Goal: Communication & Community: Ask a question

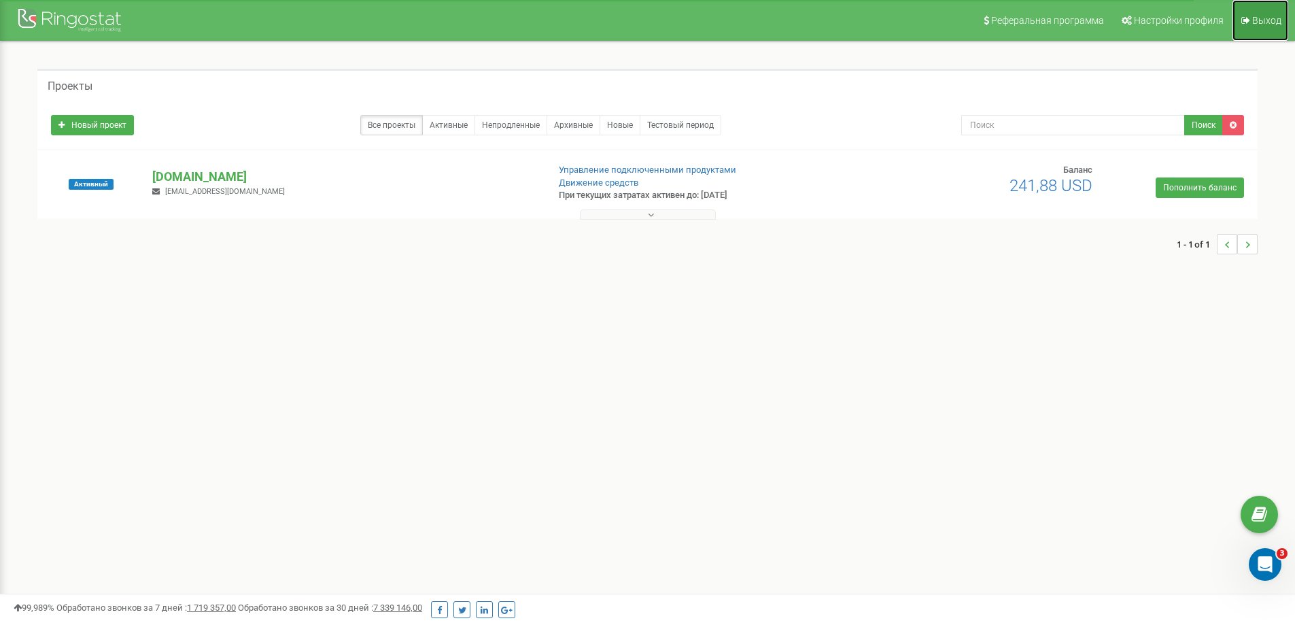
click at [1260, 20] on span "Выход" at bounding box center [1266, 20] width 29 height 11
drag, startPoint x: 247, startPoint y: 196, endPoint x: 165, endPoint y: 191, distance: 82.4
click at [165, 191] on div "[DOMAIN_NAME] [EMAIL_ADDRESS][DOMAIN_NAME]" at bounding box center [344, 183] width 404 height 30
copy span "[EMAIL_ADDRESS][DOMAIN_NAME]"
drag, startPoint x: 1023, startPoint y: 192, endPoint x: 1079, endPoint y: 192, distance: 55.7
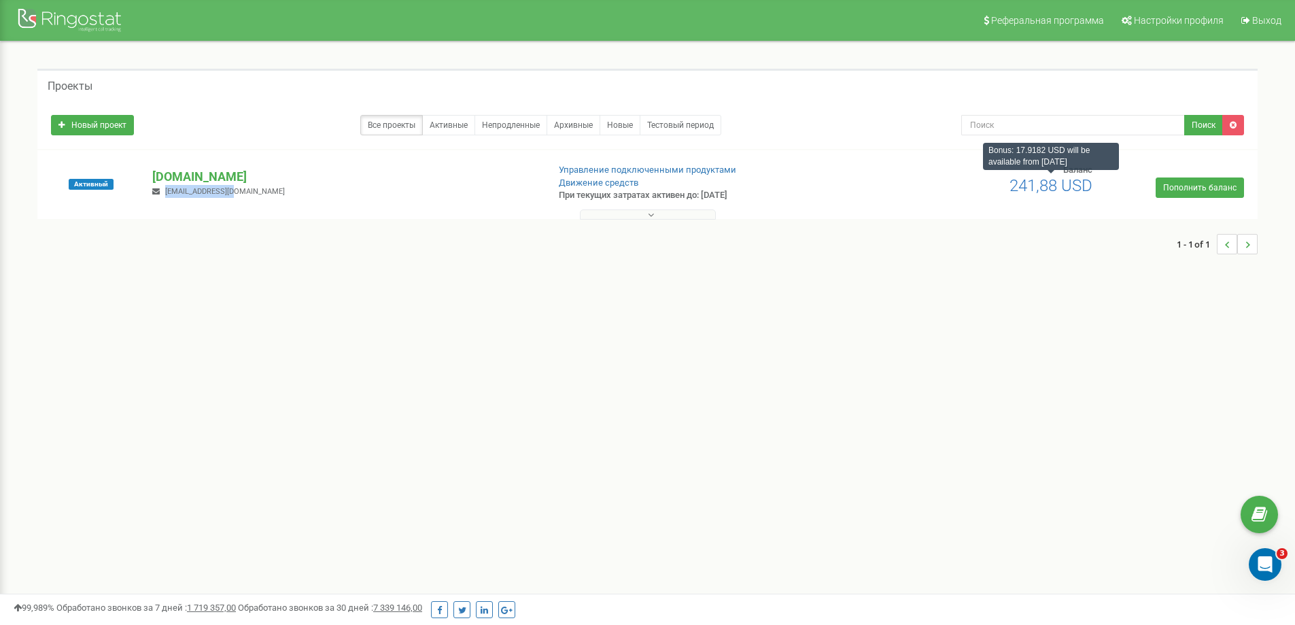
click at [1079, 192] on h2 "241,88 USD" at bounding box center [1026, 186] width 131 height 18
drag, startPoint x: 1041, startPoint y: 154, endPoint x: 1004, endPoint y: 154, distance: 37.4
click at [1004, 154] on div "Bonus: 17.9182 USD will be available from [DATE]" at bounding box center [1051, 156] width 136 height 27
click at [681, 209] on button at bounding box center [648, 214] width 136 height 10
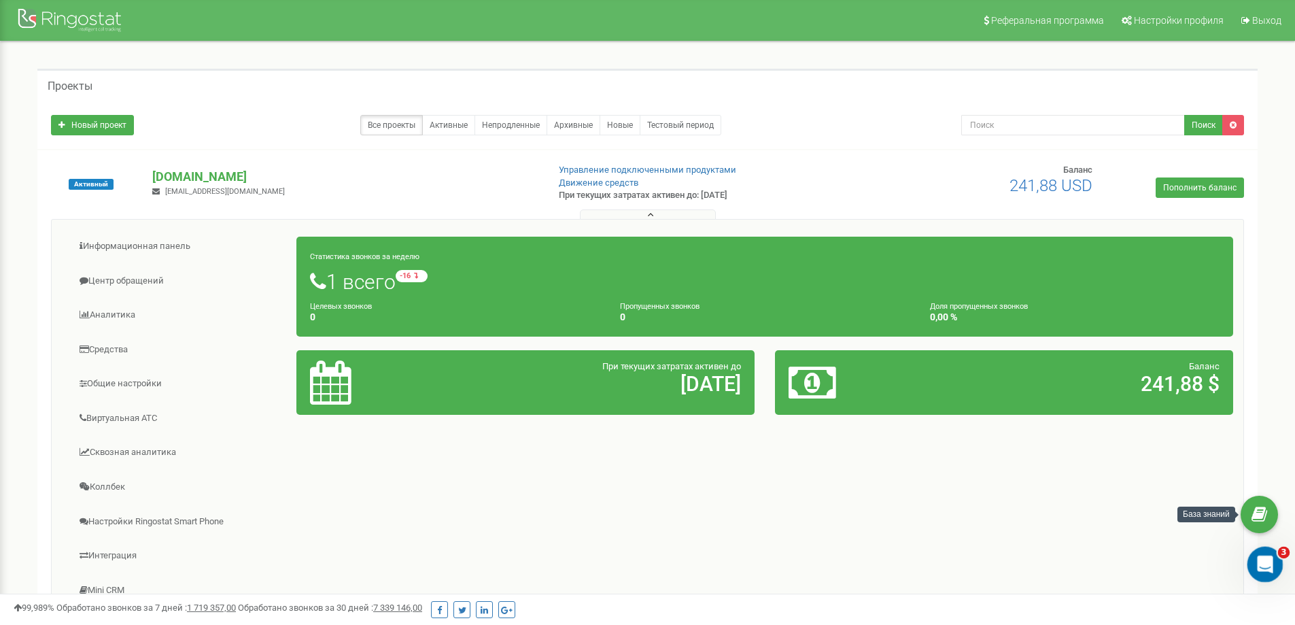
click at [1265, 565] on icon "Відкрити програму для спілкування Intercom" at bounding box center [1263, 562] width 22 height 22
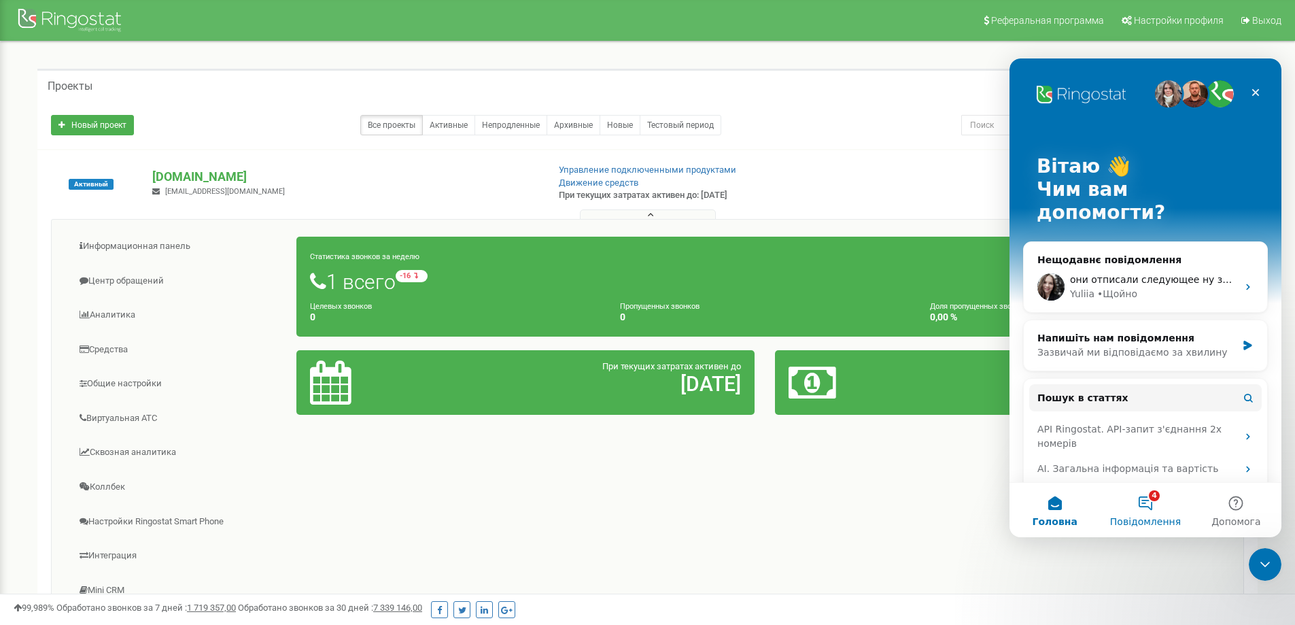
click at [1154, 504] on button "4 Повідомлення" at bounding box center [1145, 510] width 90 height 54
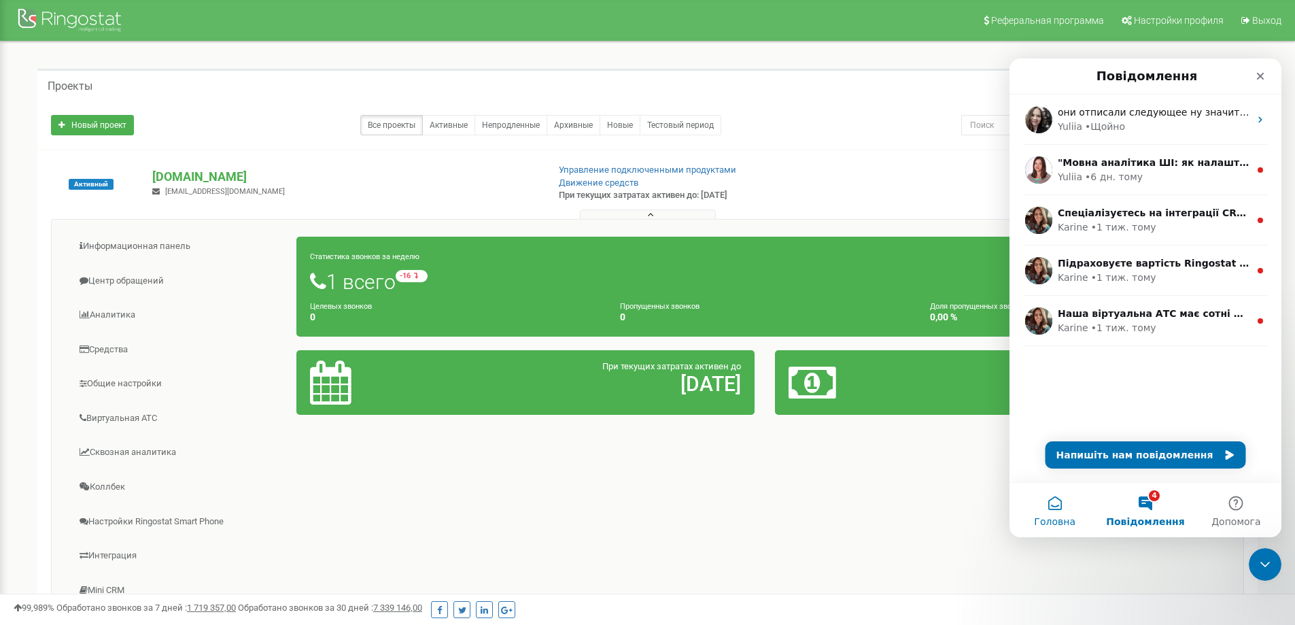
click at [1052, 509] on button "Головна" at bounding box center [1055, 510] width 90 height 54
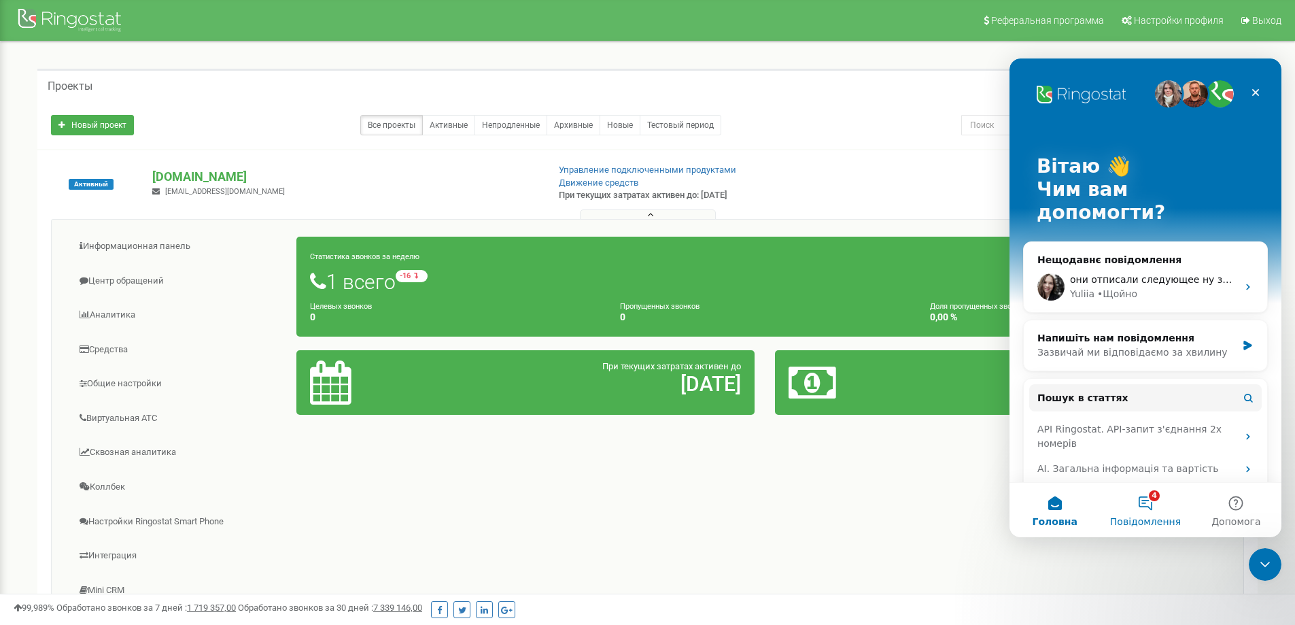
click at [1152, 512] on button "4 Повідомлення" at bounding box center [1145, 510] width 90 height 54
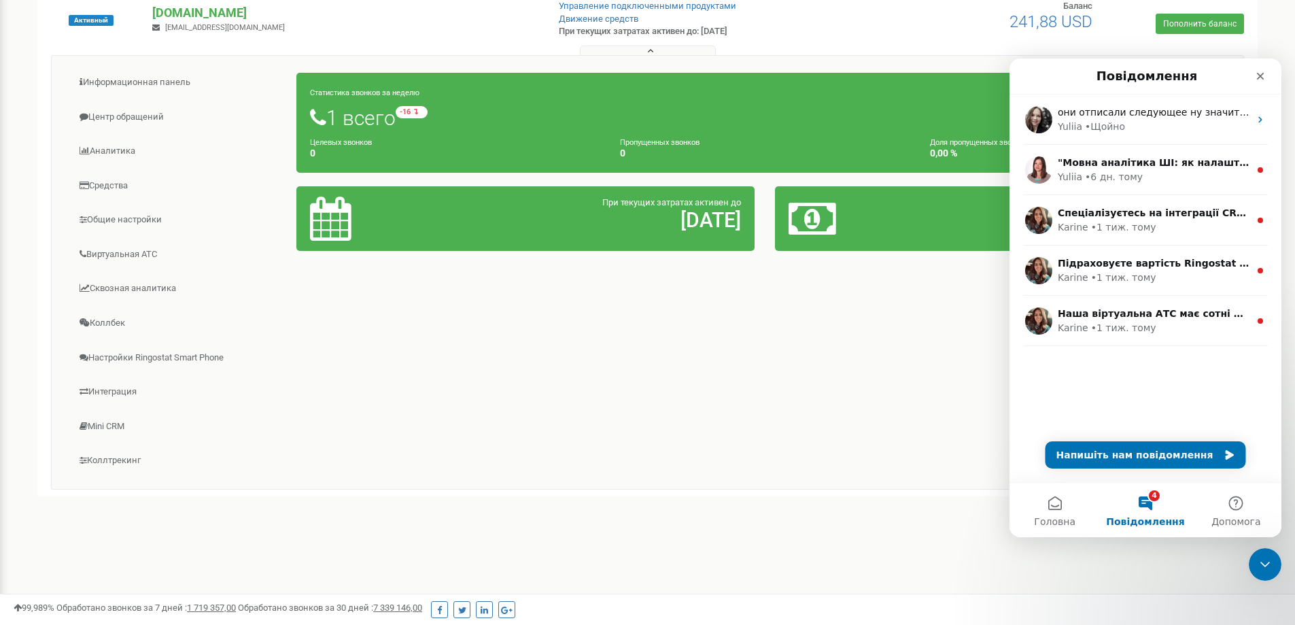
scroll to position [191, 0]
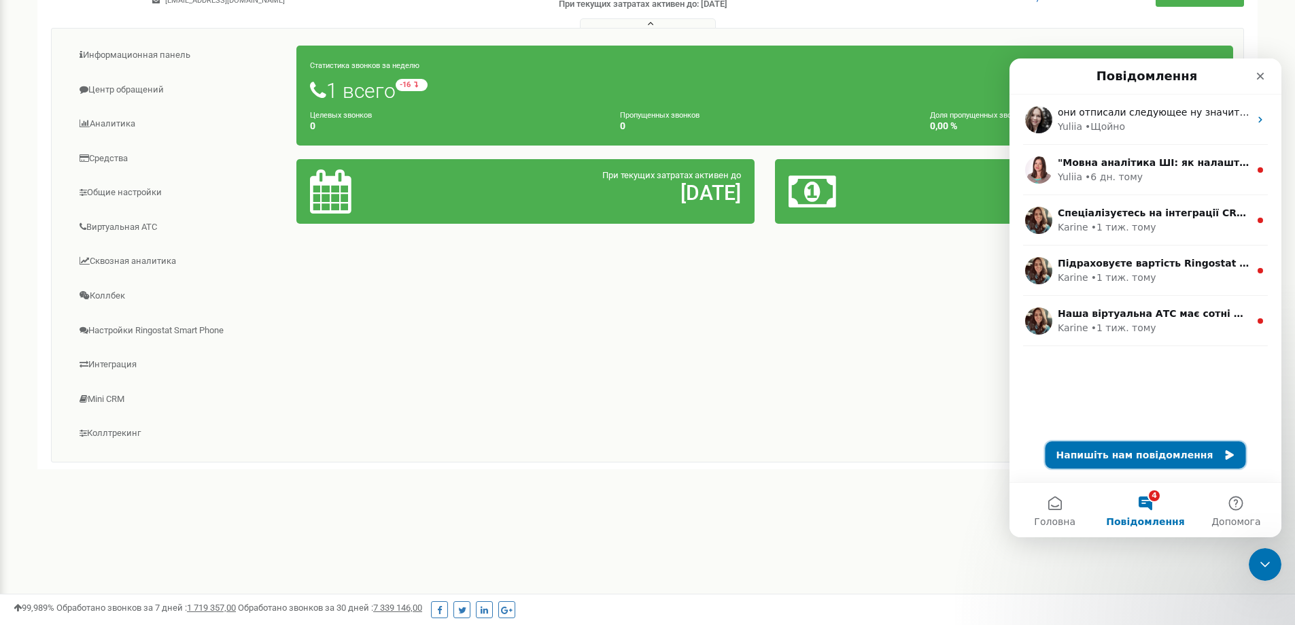
click at [1159, 457] on button "Напишіть нам повідомлення" at bounding box center [1146, 454] width 201 height 27
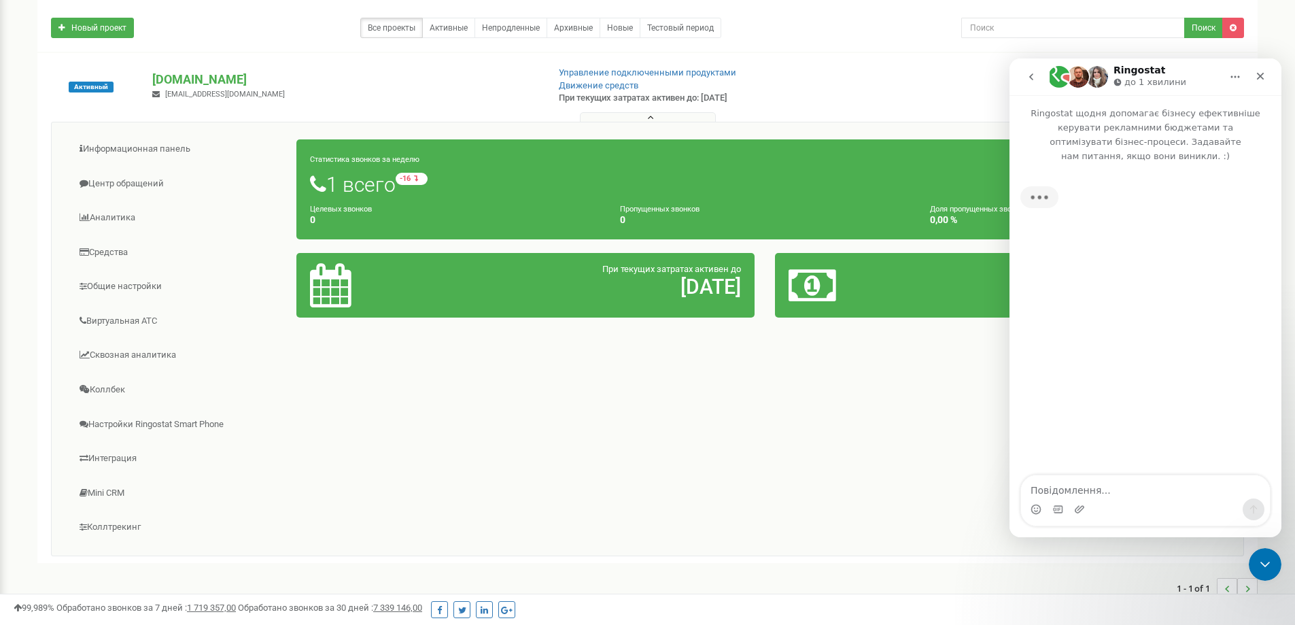
scroll to position [0, 0]
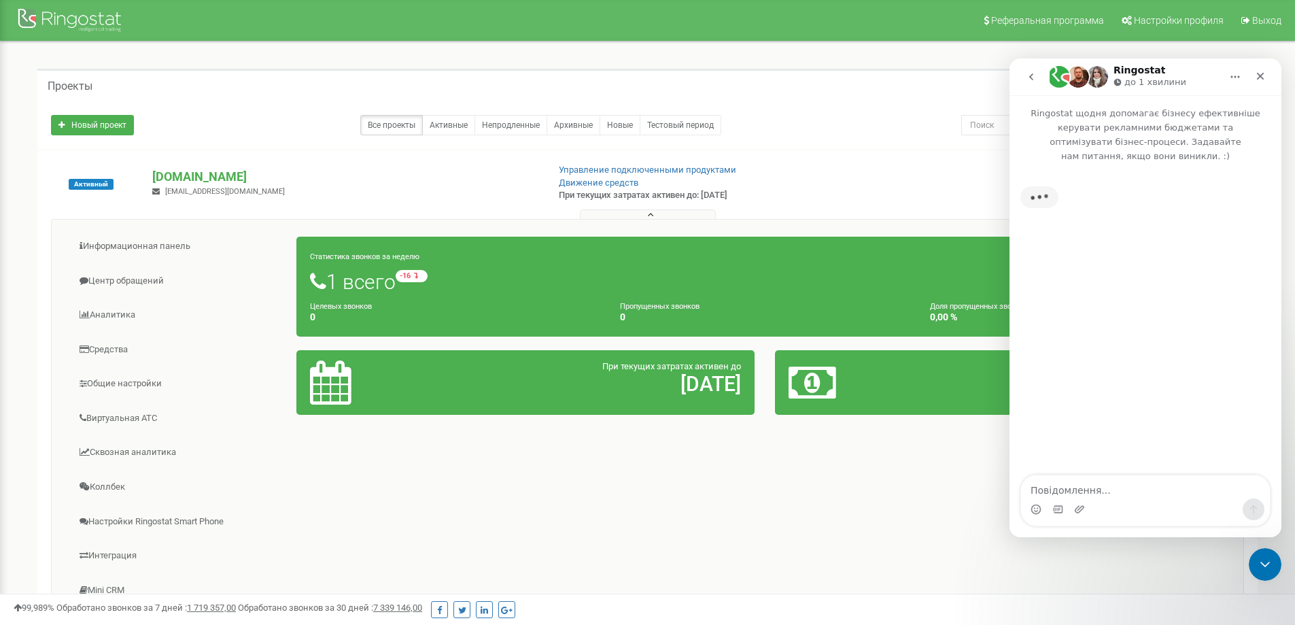
click at [1051, 77] on img "Месенджер Intercom" at bounding box center [1059, 77] width 22 height 22
click at [1061, 79] on img "Месенджер Intercom" at bounding box center [1059, 77] width 22 height 22
click at [1035, 78] on icon "go back" at bounding box center [1031, 76] width 11 height 11
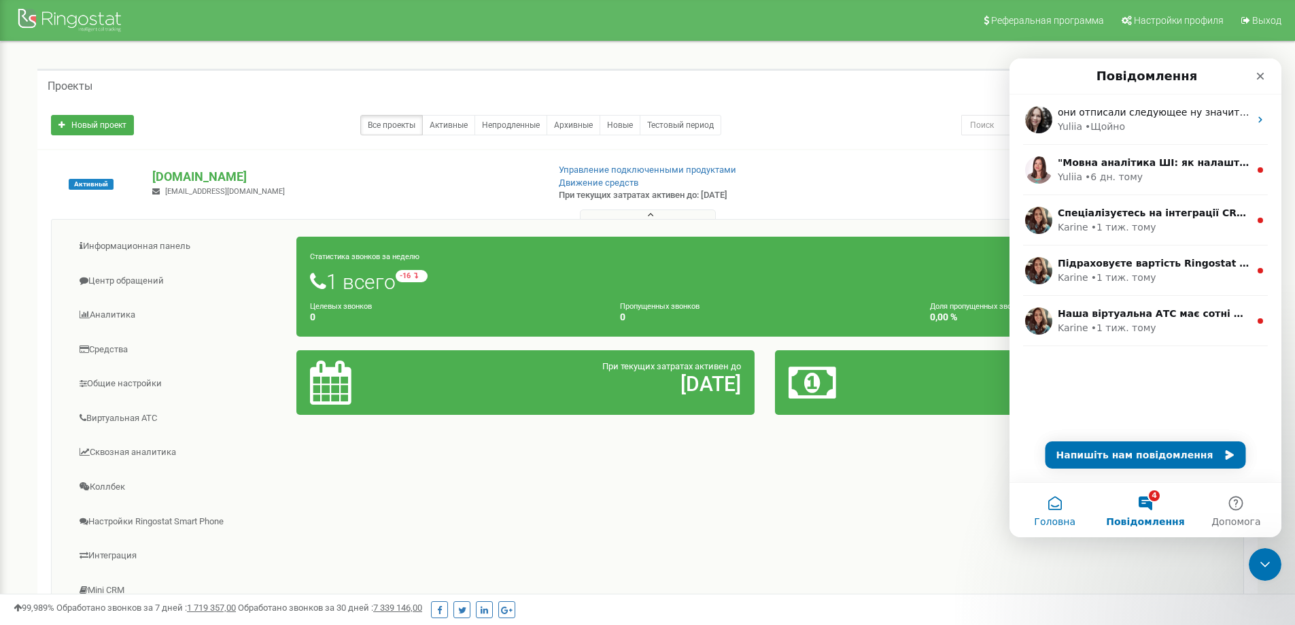
click at [1060, 513] on button "Головна" at bounding box center [1055, 510] width 90 height 54
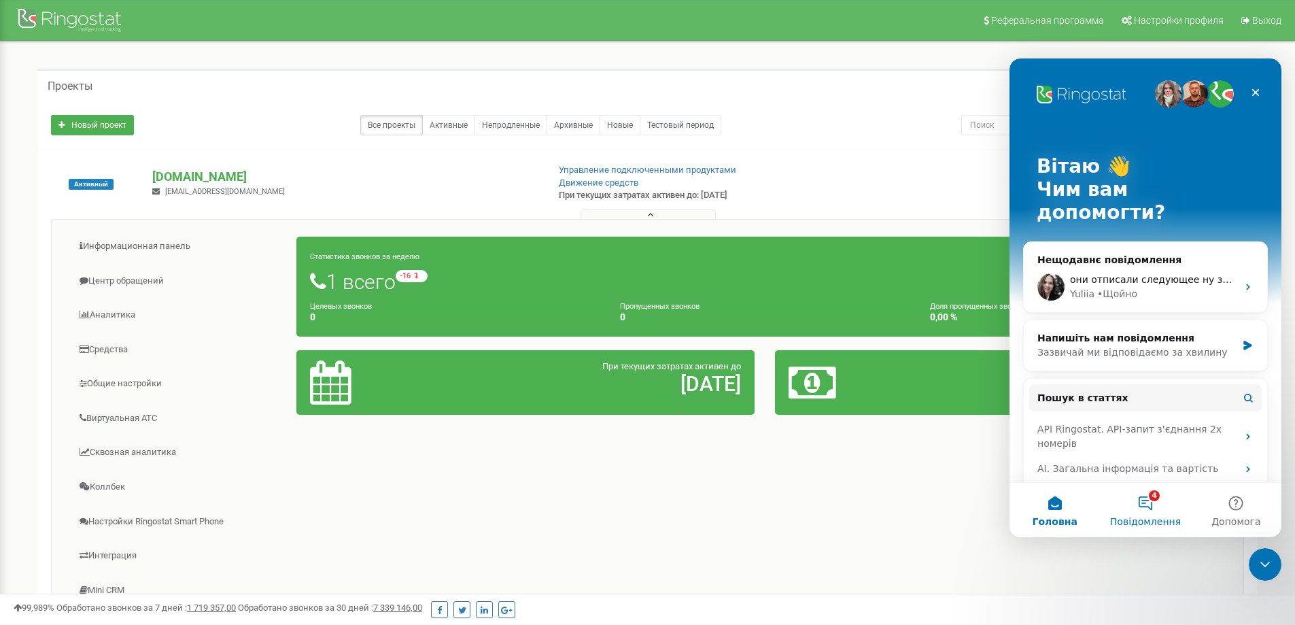
click at [1135, 517] on span "Повідомлення" at bounding box center [1145, 522] width 71 height 10
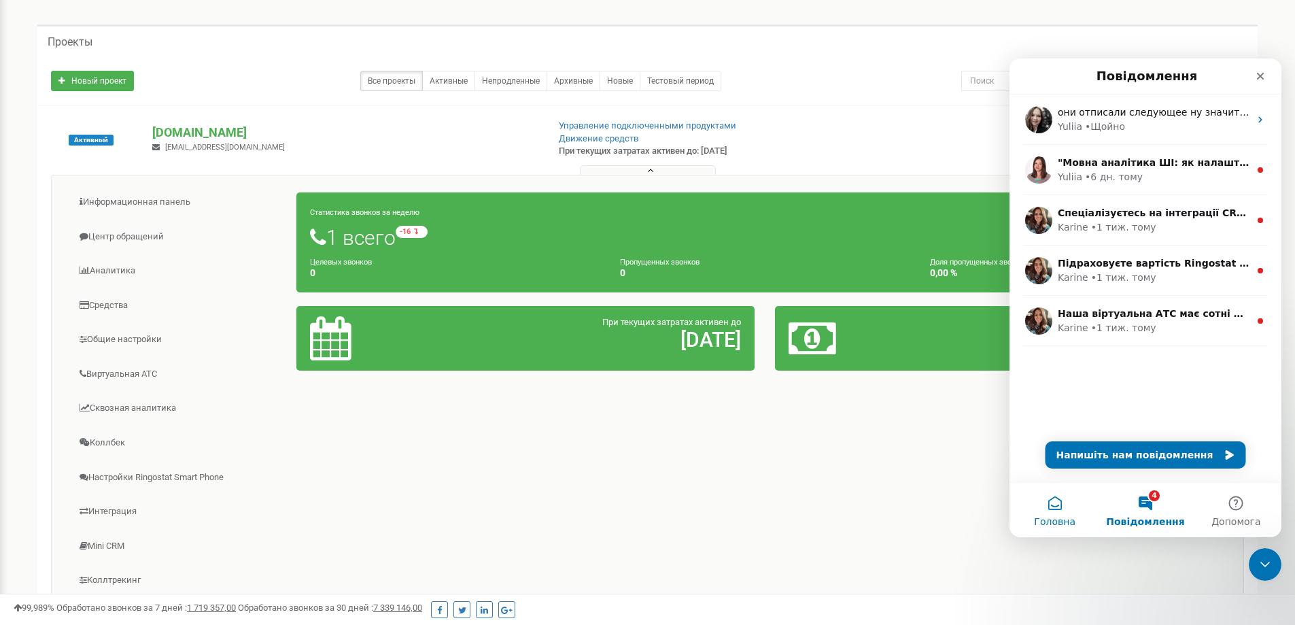
scroll to position [68, 0]
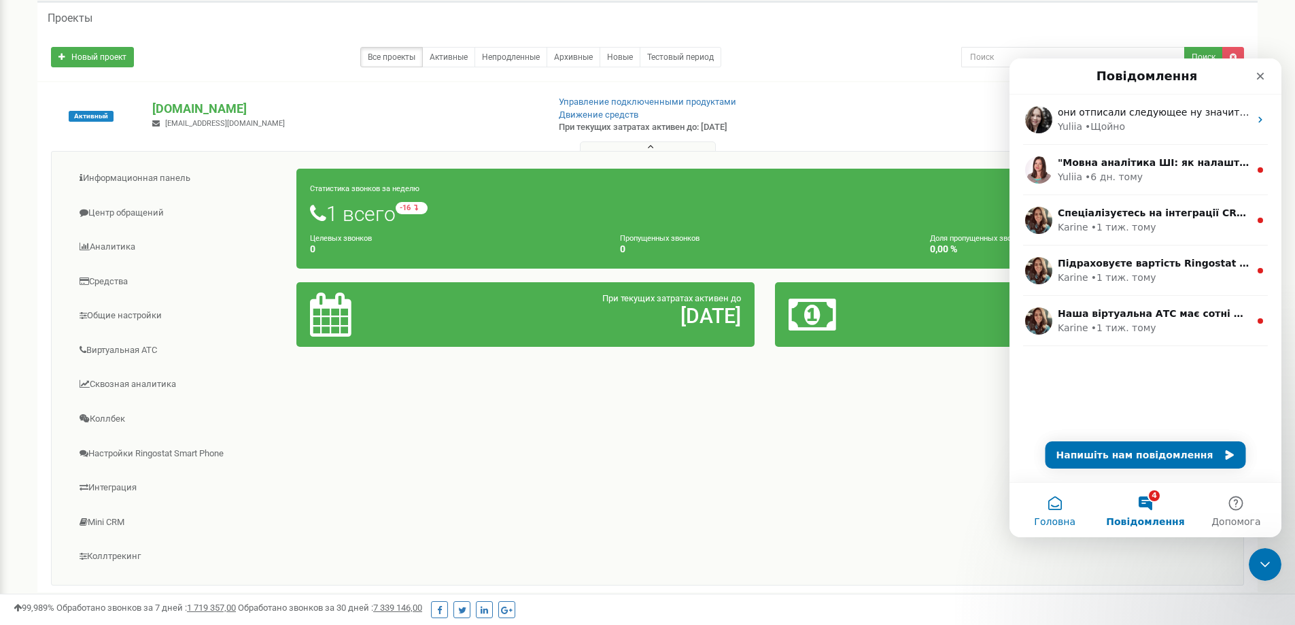
click at [1056, 504] on button "Головна" at bounding box center [1055, 510] width 90 height 54
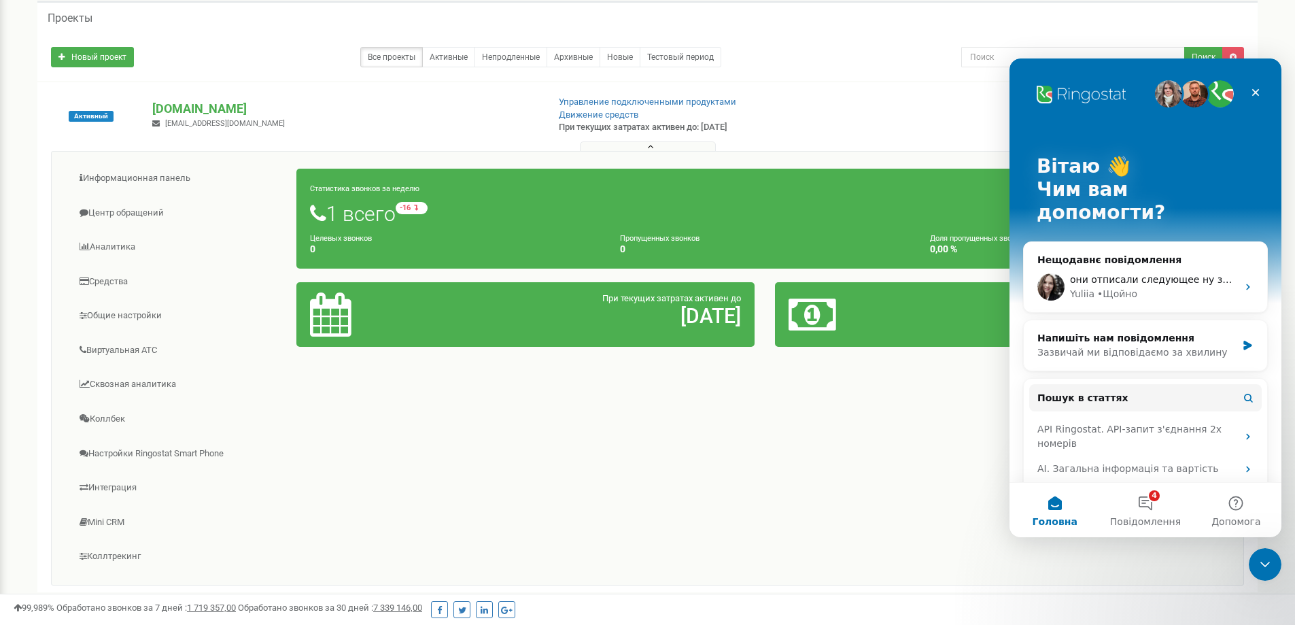
click at [1221, 94] on img "Месенджер Intercom" at bounding box center [1220, 93] width 27 height 27
click at [1149, 511] on button "4 Повідомлення" at bounding box center [1145, 510] width 90 height 54
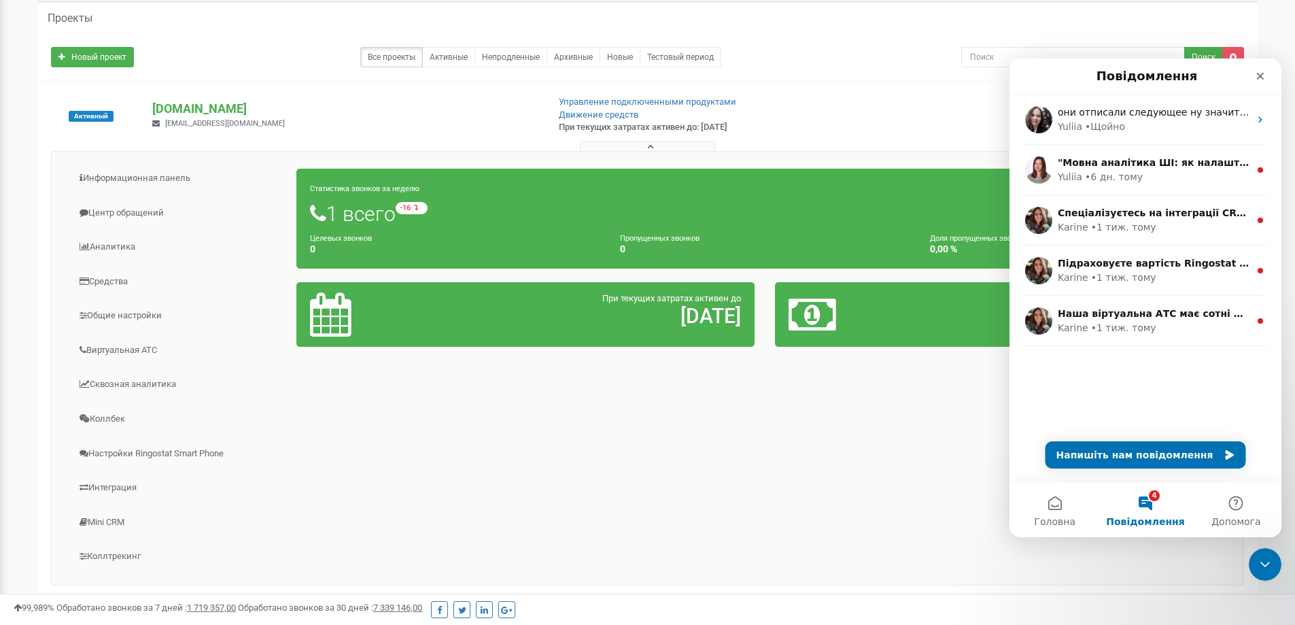
scroll to position [0, 0]
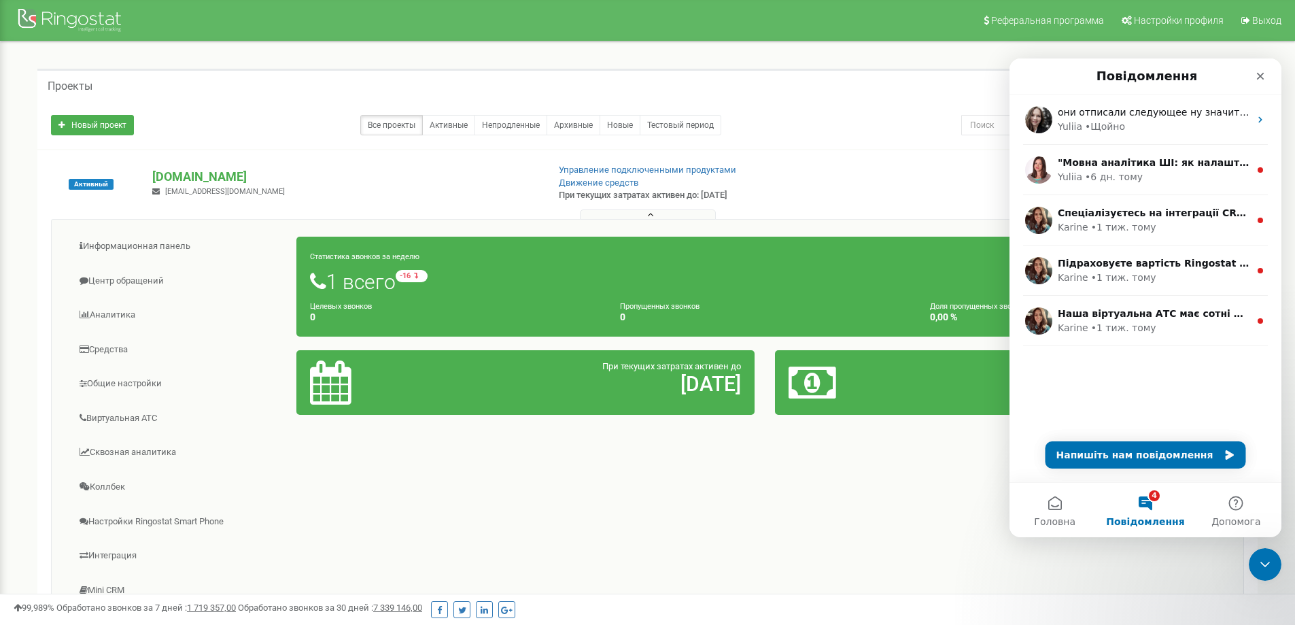
drag, startPoint x: 1222, startPoint y: 506, endPoint x: 1145, endPoint y: 501, distance: 77.0
click at [1145, 501] on div "Головна 4 Повідомлення Допомога" at bounding box center [1146, 509] width 272 height 55
click at [1153, 502] on button "4 Повідомлення" at bounding box center [1145, 510] width 90 height 54
click at [1145, 455] on button "Напишіть нам повідомлення" at bounding box center [1146, 454] width 201 height 27
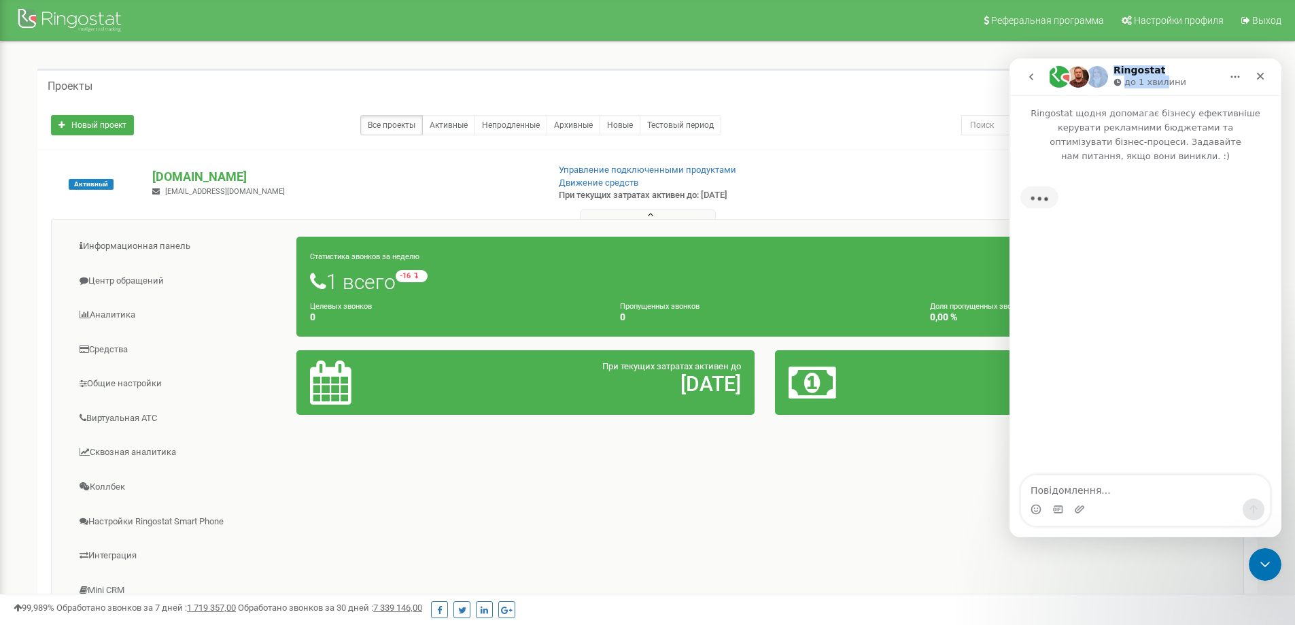
drag, startPoint x: 1162, startPoint y: 75, endPoint x: 1106, endPoint y: 63, distance: 57.6
click at [1106, 63] on nav "Ringostat до 1 хвилини" at bounding box center [1146, 76] width 272 height 37
click at [1176, 77] on p "до 1 хвилини" at bounding box center [1155, 82] width 62 height 14
